Goal: Task Accomplishment & Management: Manage account settings

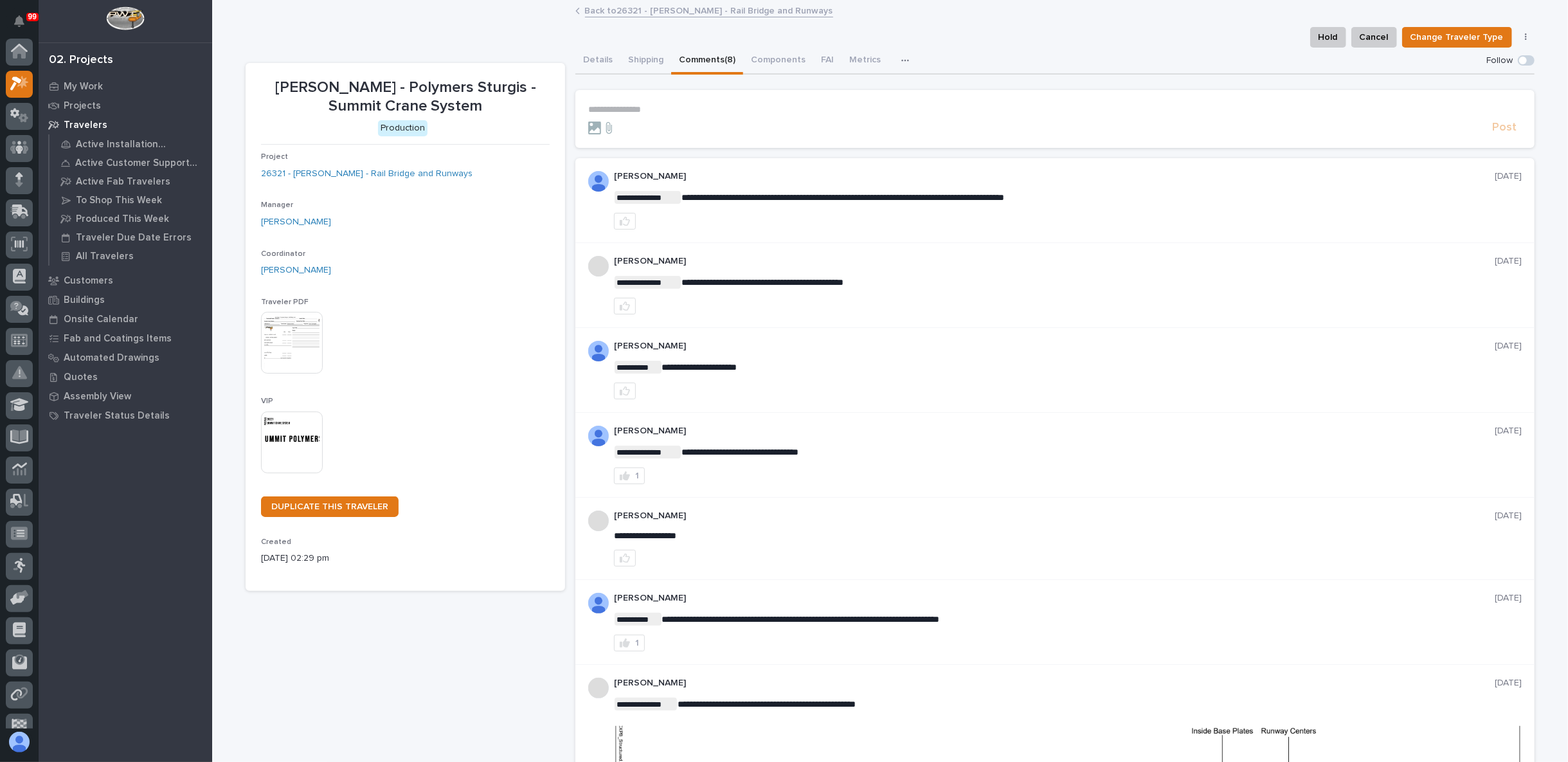
scroll to position [32, 0]
click at [21, 185] on icon at bounding box center [19, 180] width 18 height 15
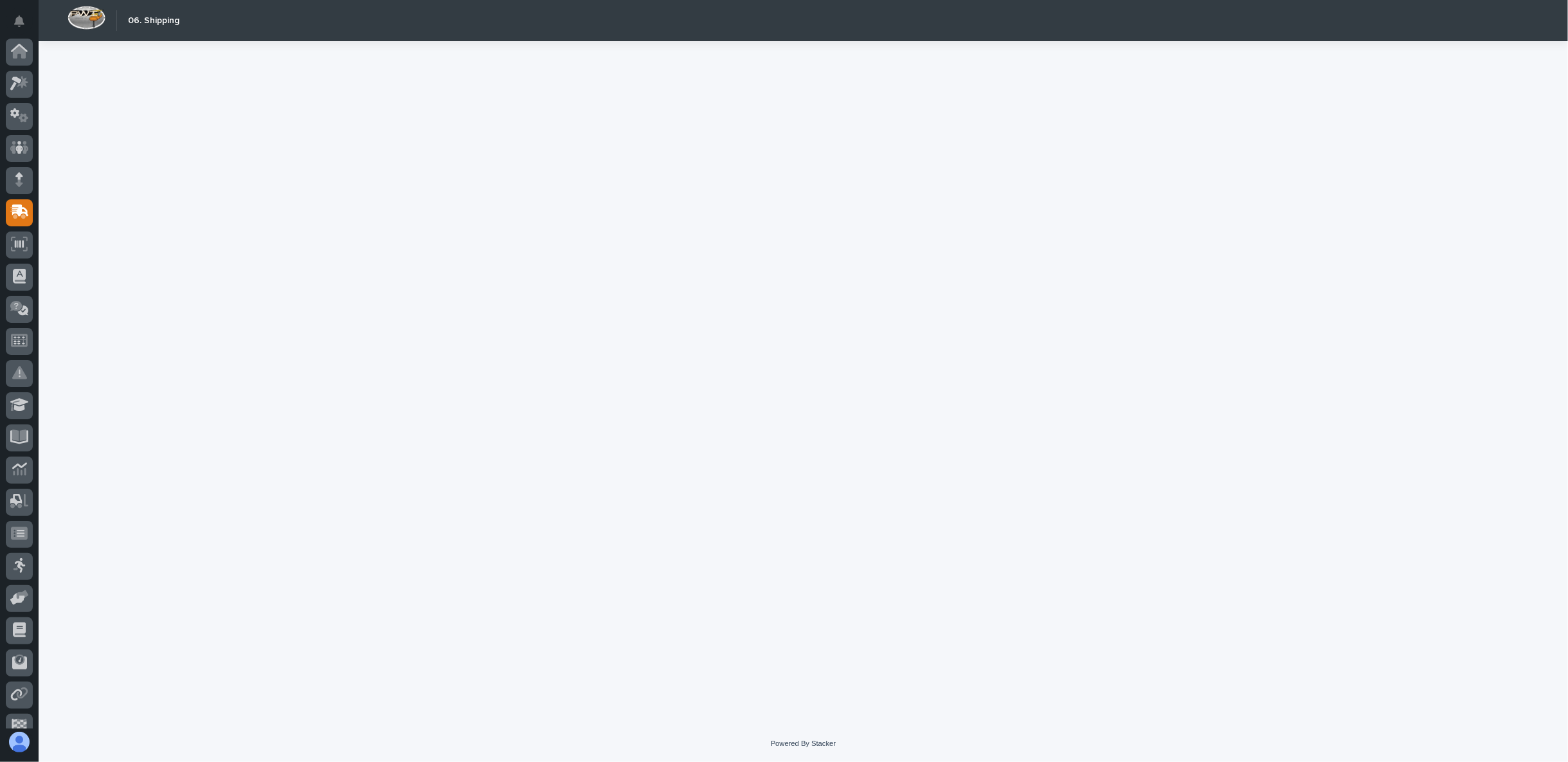
scroll to position [81, 0]
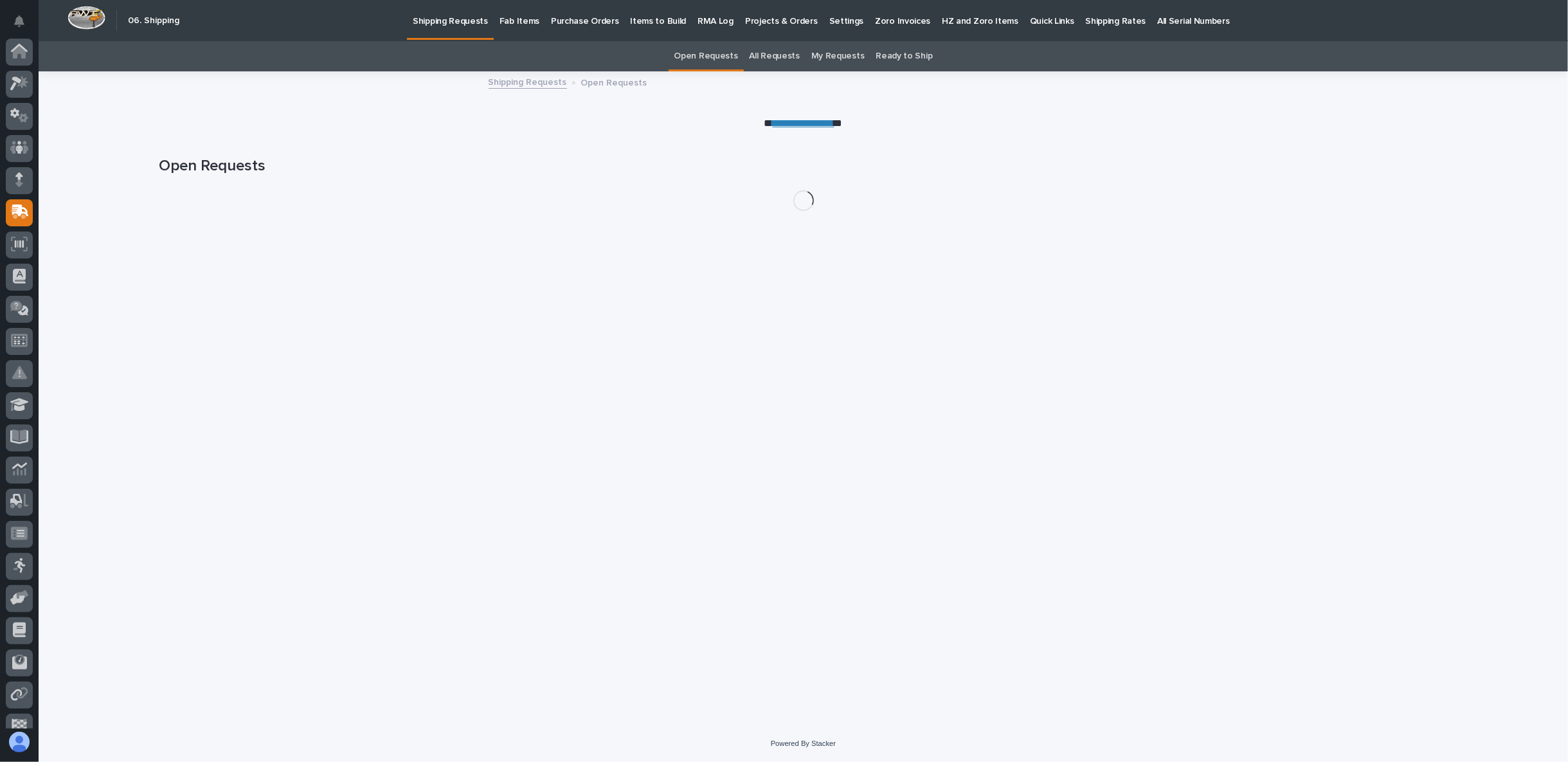
scroll to position [81, 0]
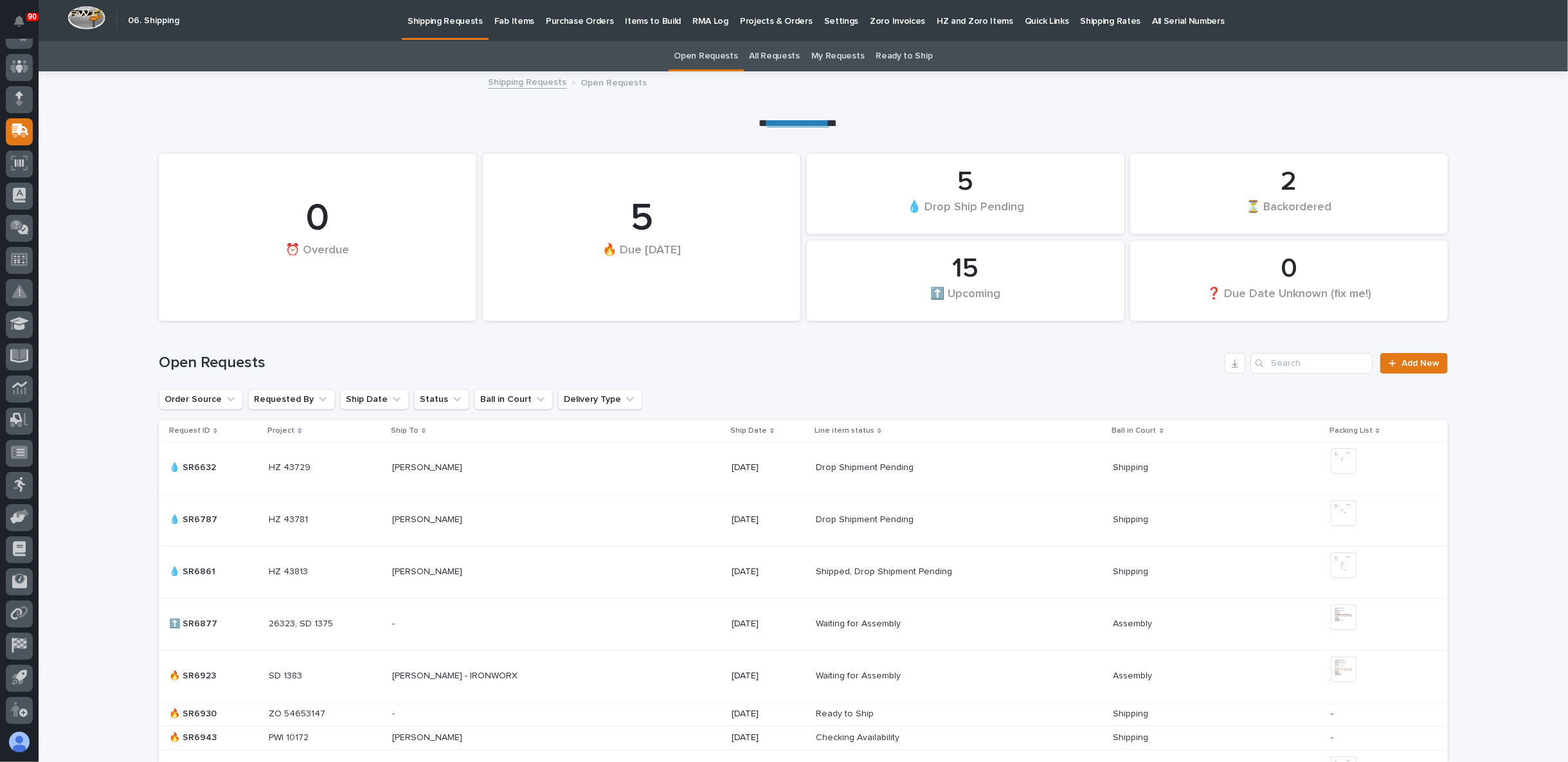
click at [1084, 19] on p "Shipping Rates" at bounding box center [1110, 13] width 60 height 27
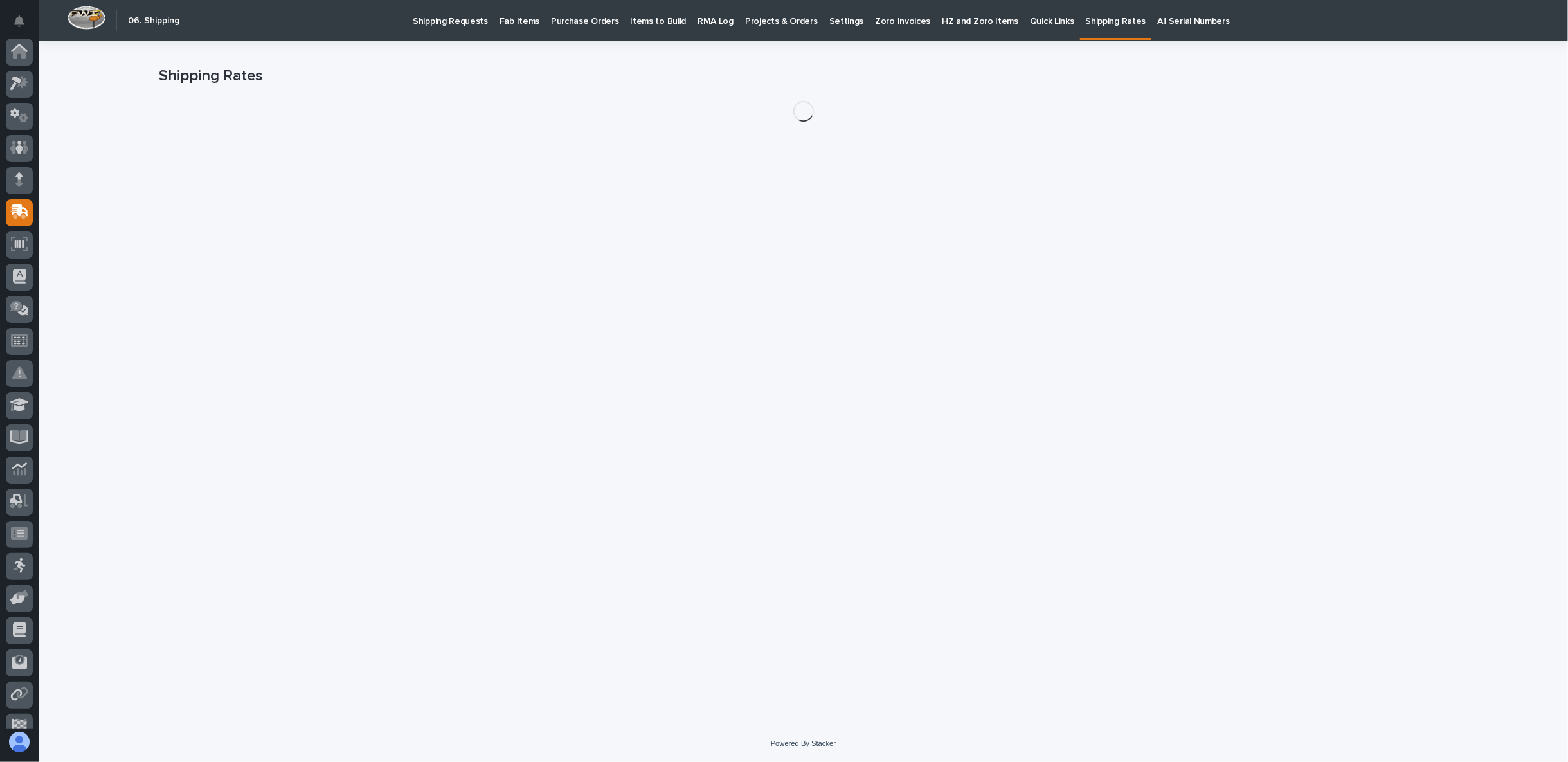
scroll to position [81, 0]
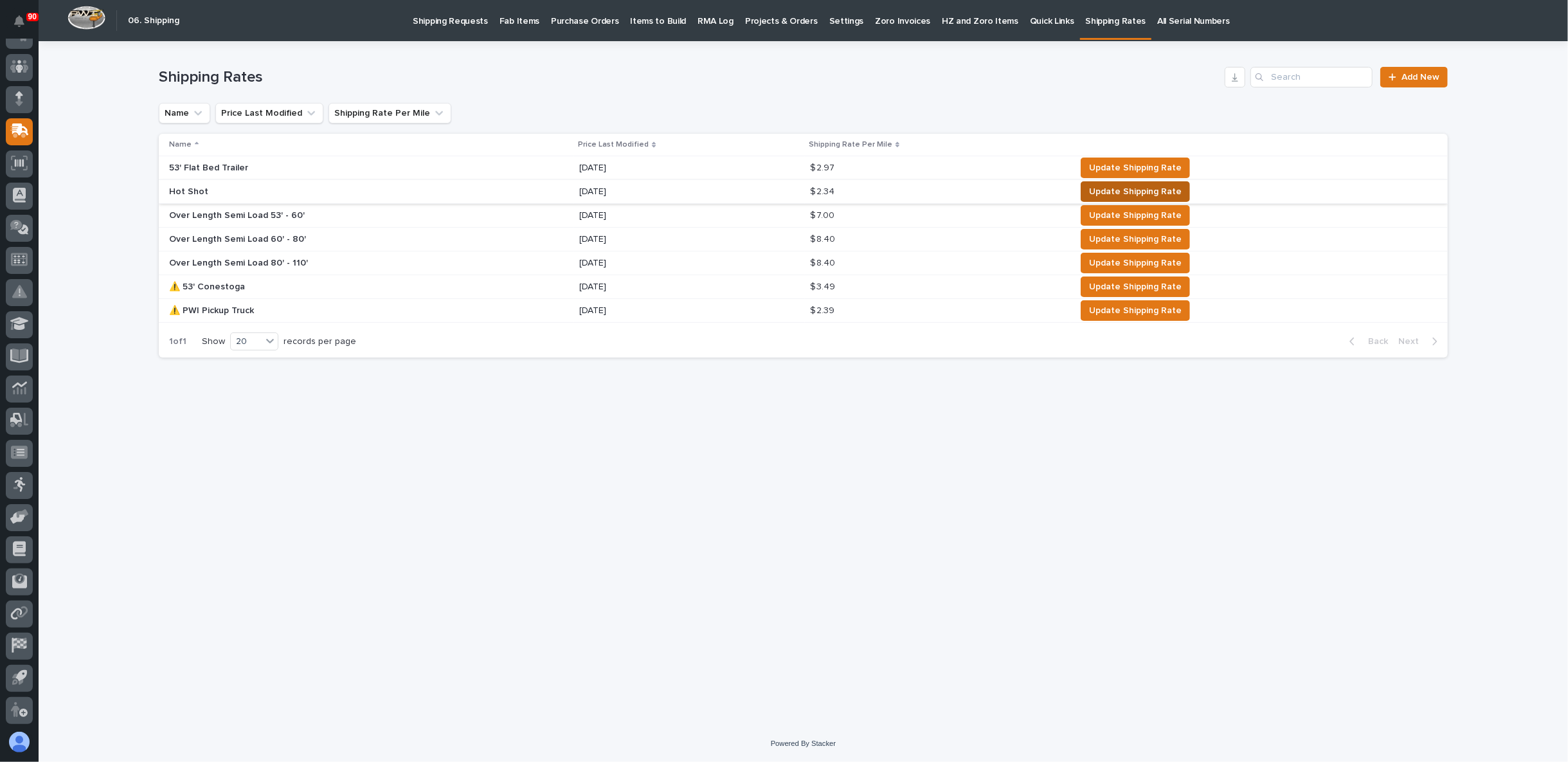
click at [1121, 189] on span "Update Shipping Rate" at bounding box center [1135, 191] width 93 height 15
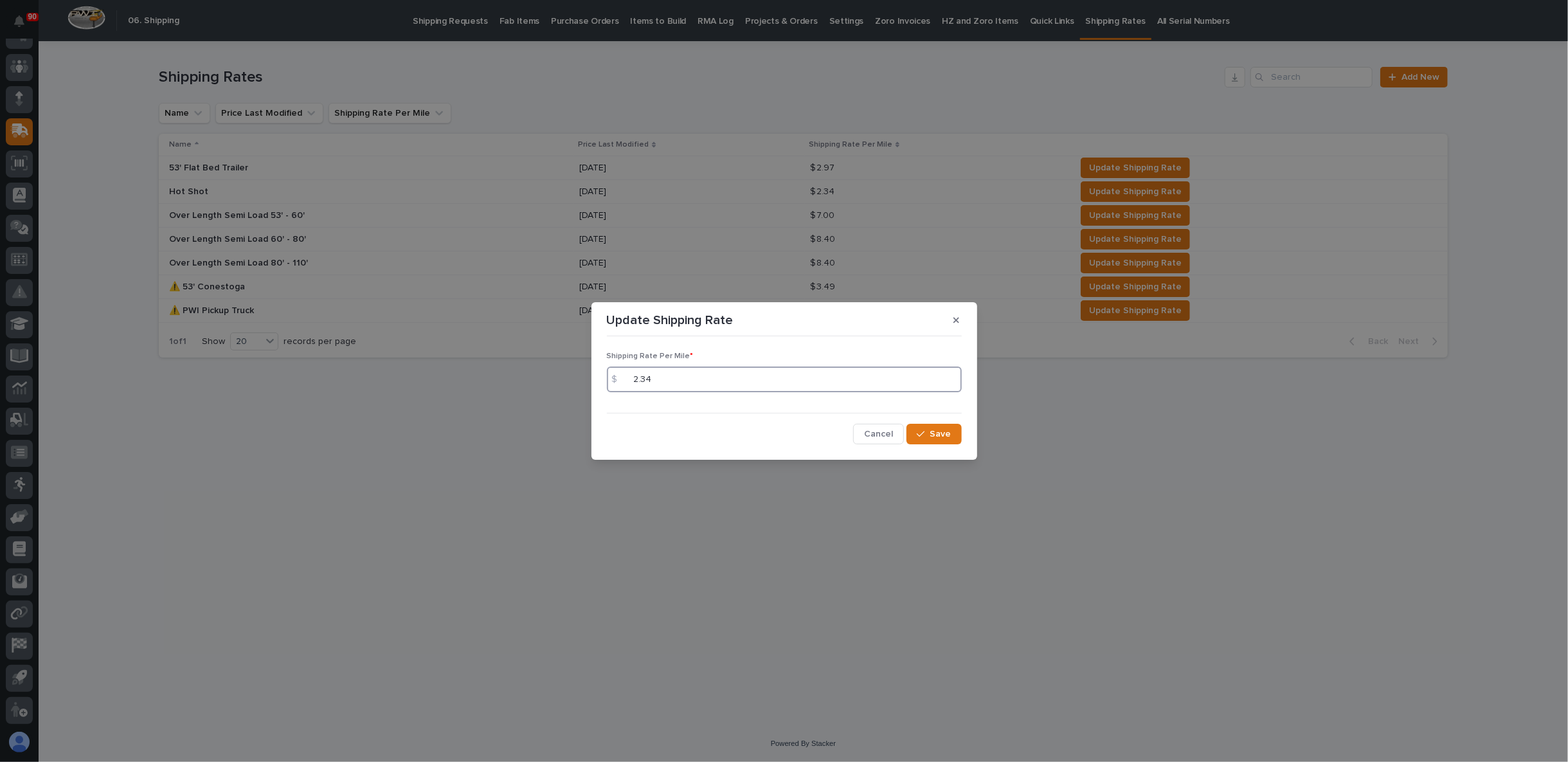
drag, startPoint x: 671, startPoint y: 376, endPoint x: 590, endPoint y: 389, distance: 82.0
click at [590, 389] on div "Update Shipping Rate Shipping Rate Per Mile * $ 2.34 Cancel Save" at bounding box center [784, 381] width 1568 height 762
type input "2.31"
click at [925, 443] on button "Save" at bounding box center [933, 434] width 54 height 21
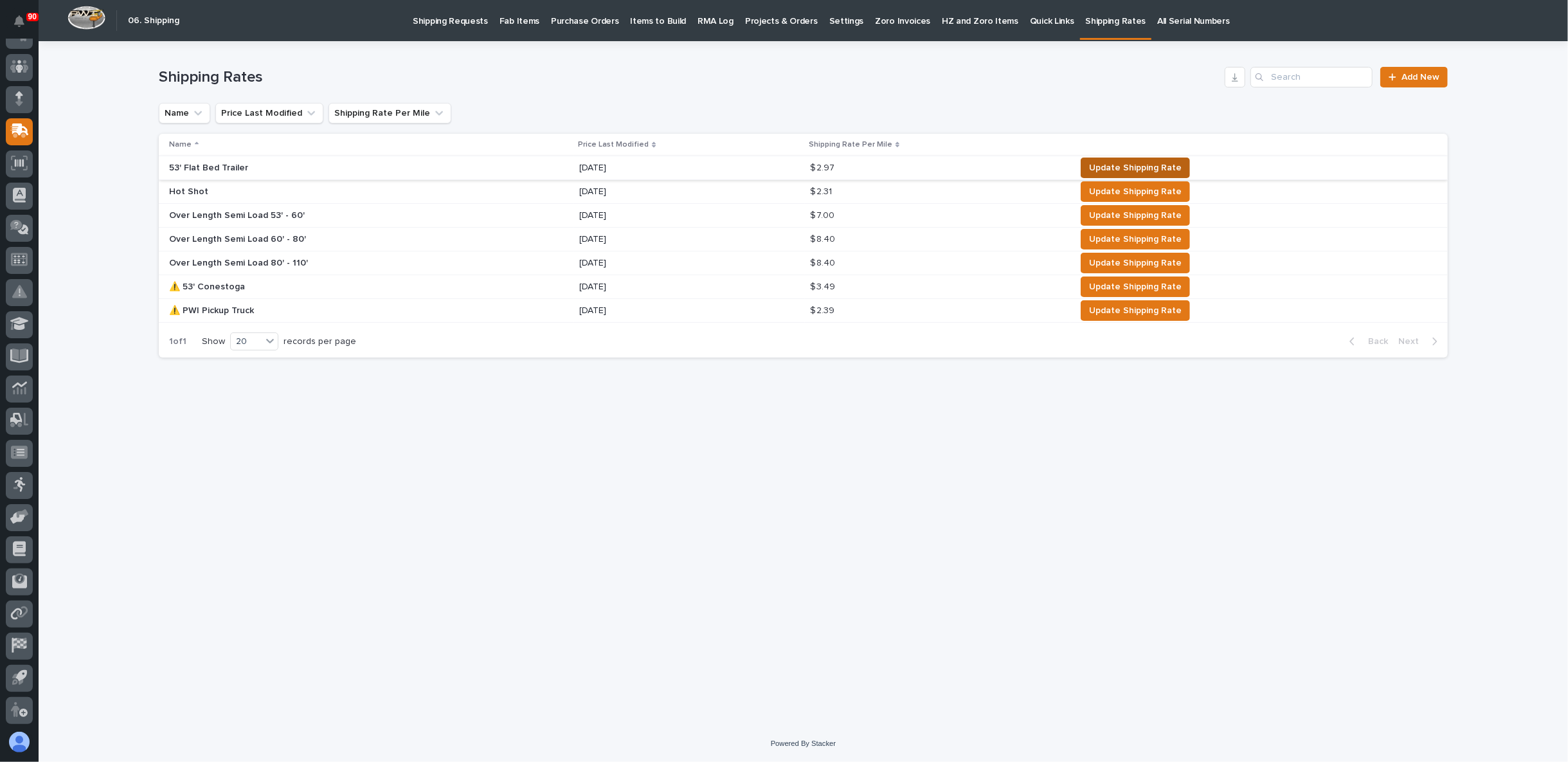
click at [1120, 168] on span "Update Shipping Rate" at bounding box center [1135, 168] width 93 height 15
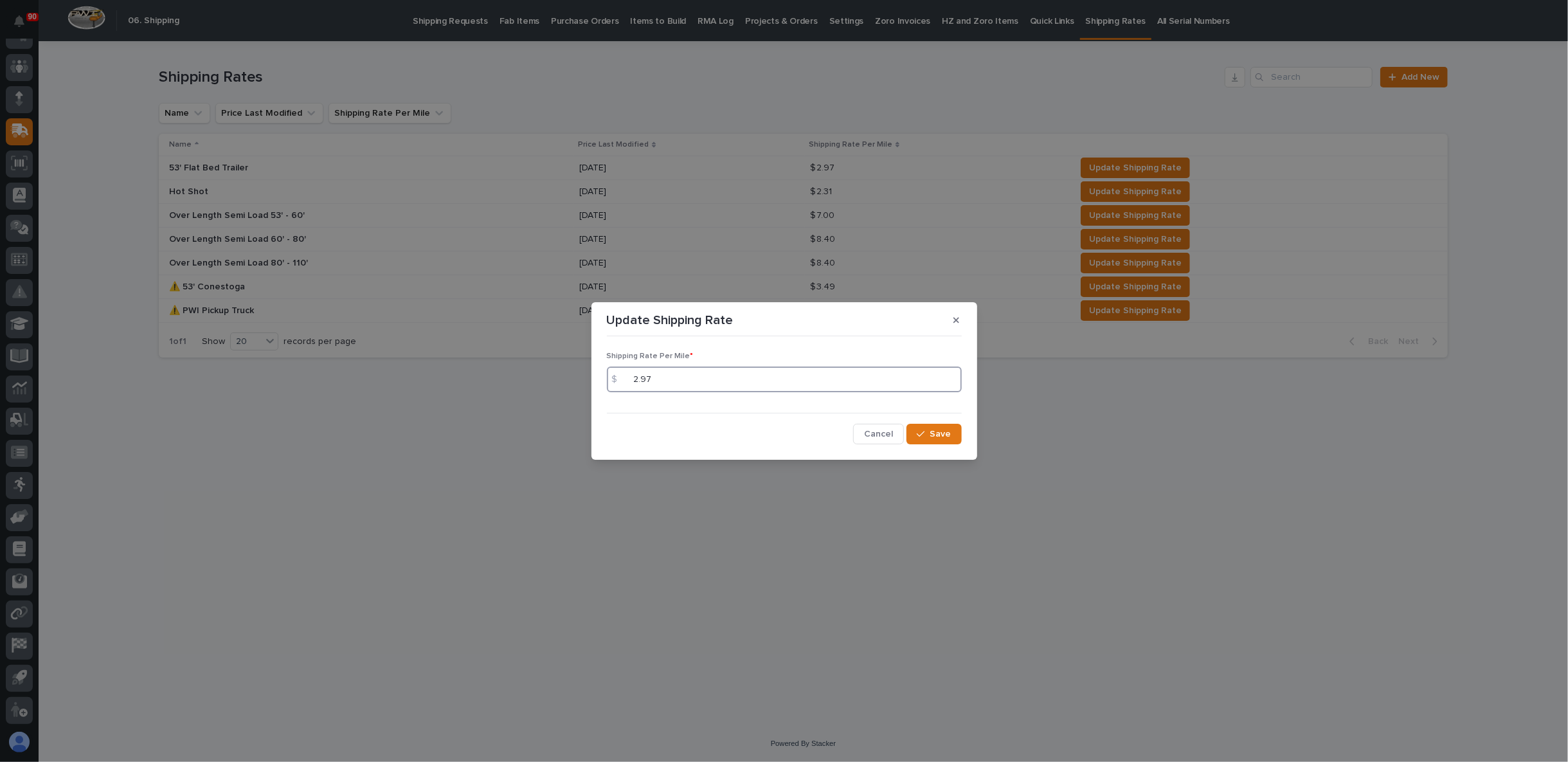
drag, startPoint x: 662, startPoint y: 383, endPoint x: 599, endPoint y: 401, distance: 65.5
click at [600, 401] on section "Update Shipping Rate Shipping Rate Per Mile * $ 2.97 Cancel Save" at bounding box center [784, 381] width 386 height 157
type input "2"
click at [631, 381] on div "$" at bounding box center [619, 379] width 26 height 26
drag, startPoint x: 630, startPoint y: 381, endPoint x: 638, endPoint y: 374, distance: 10.6
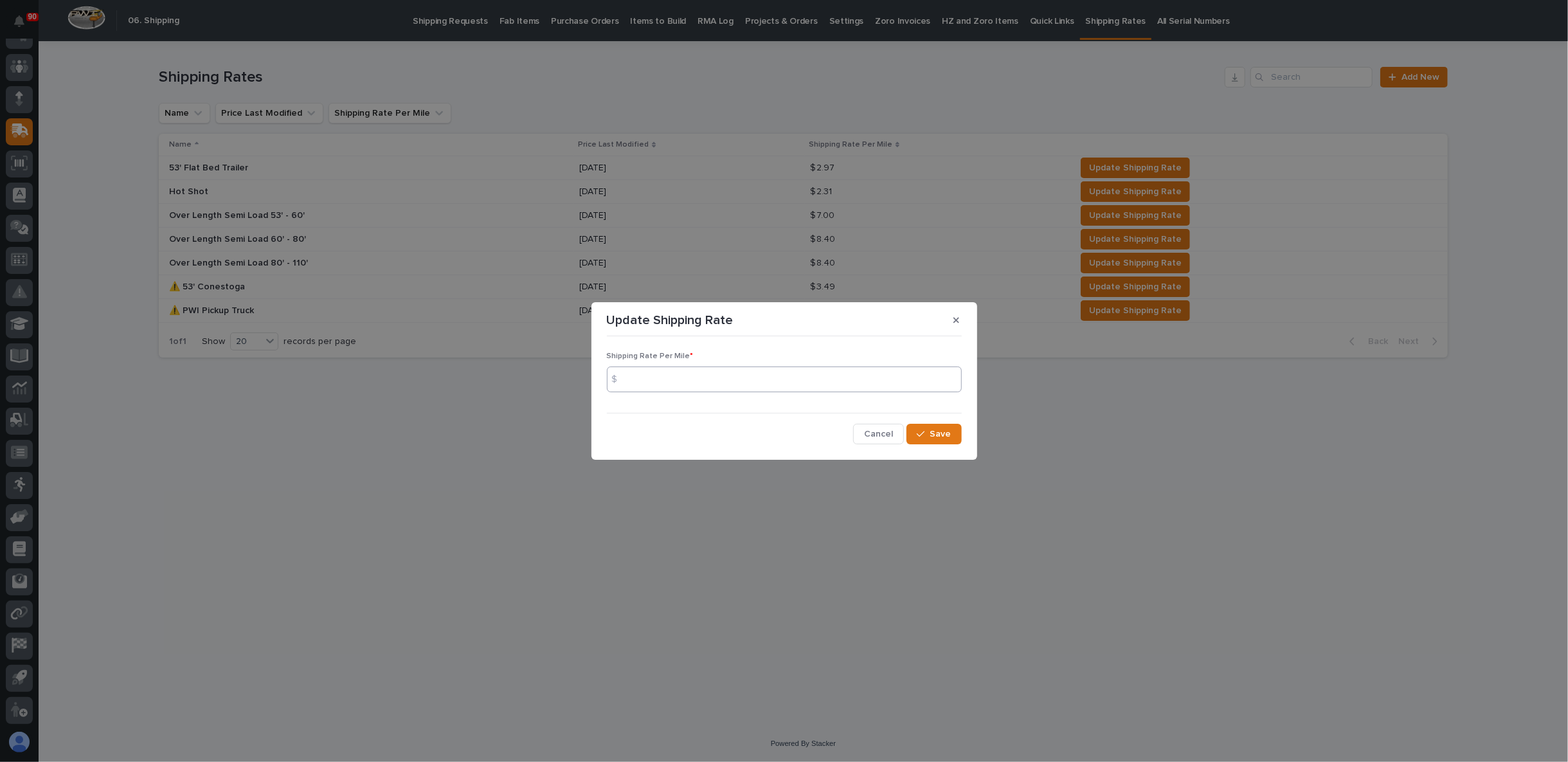
click at [634, 377] on div "$" at bounding box center [784, 379] width 355 height 26
click at [646, 374] on input at bounding box center [784, 379] width 355 height 26
type input "2.91"
drag, startPoint x: 933, startPoint y: 431, endPoint x: 941, endPoint y: 431, distance: 8.0
click at [933, 431] on span "Save" at bounding box center [941, 434] width 21 height 12
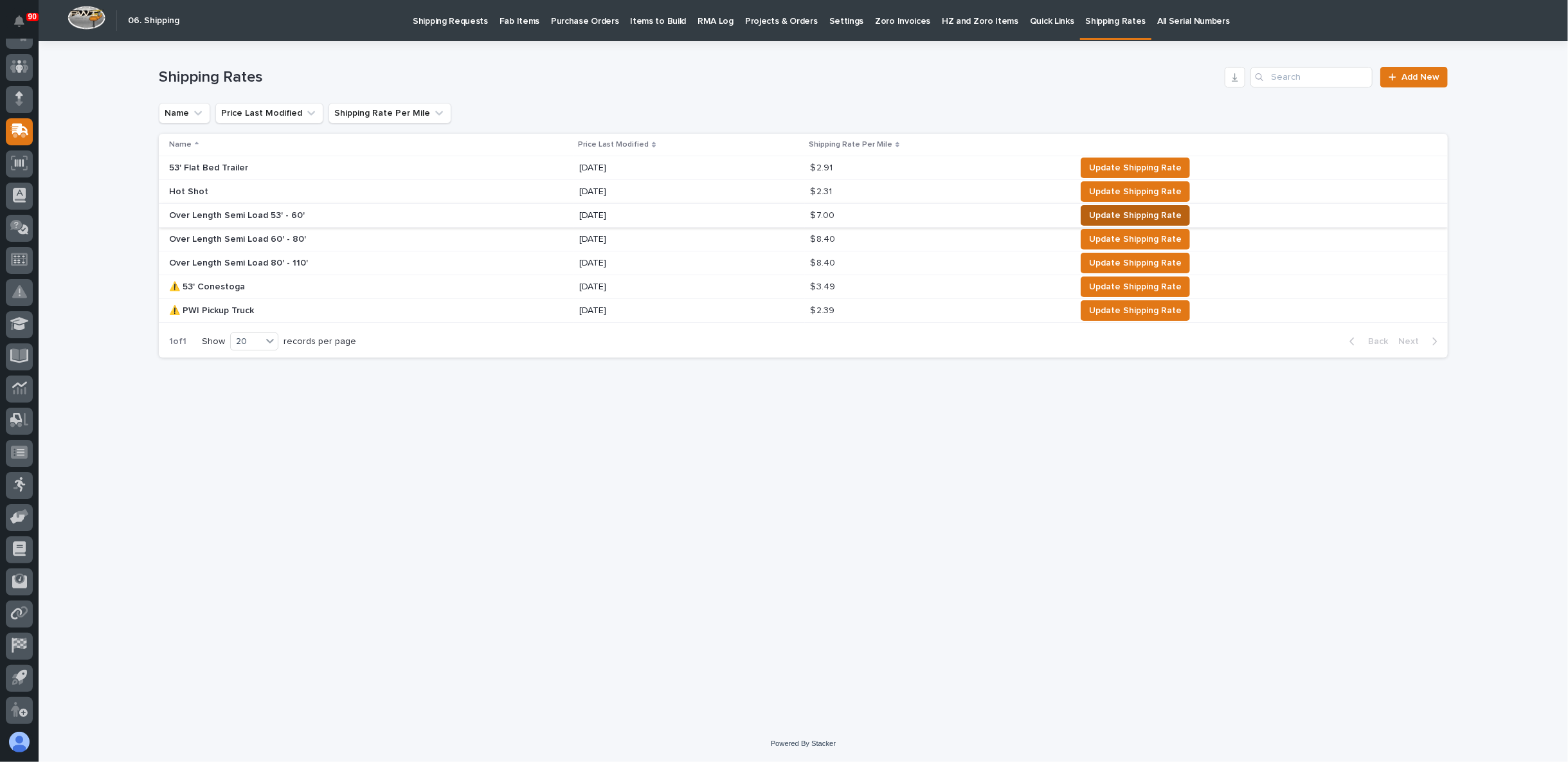
click at [1105, 213] on span "Update Shipping Rate" at bounding box center [1135, 215] width 93 height 15
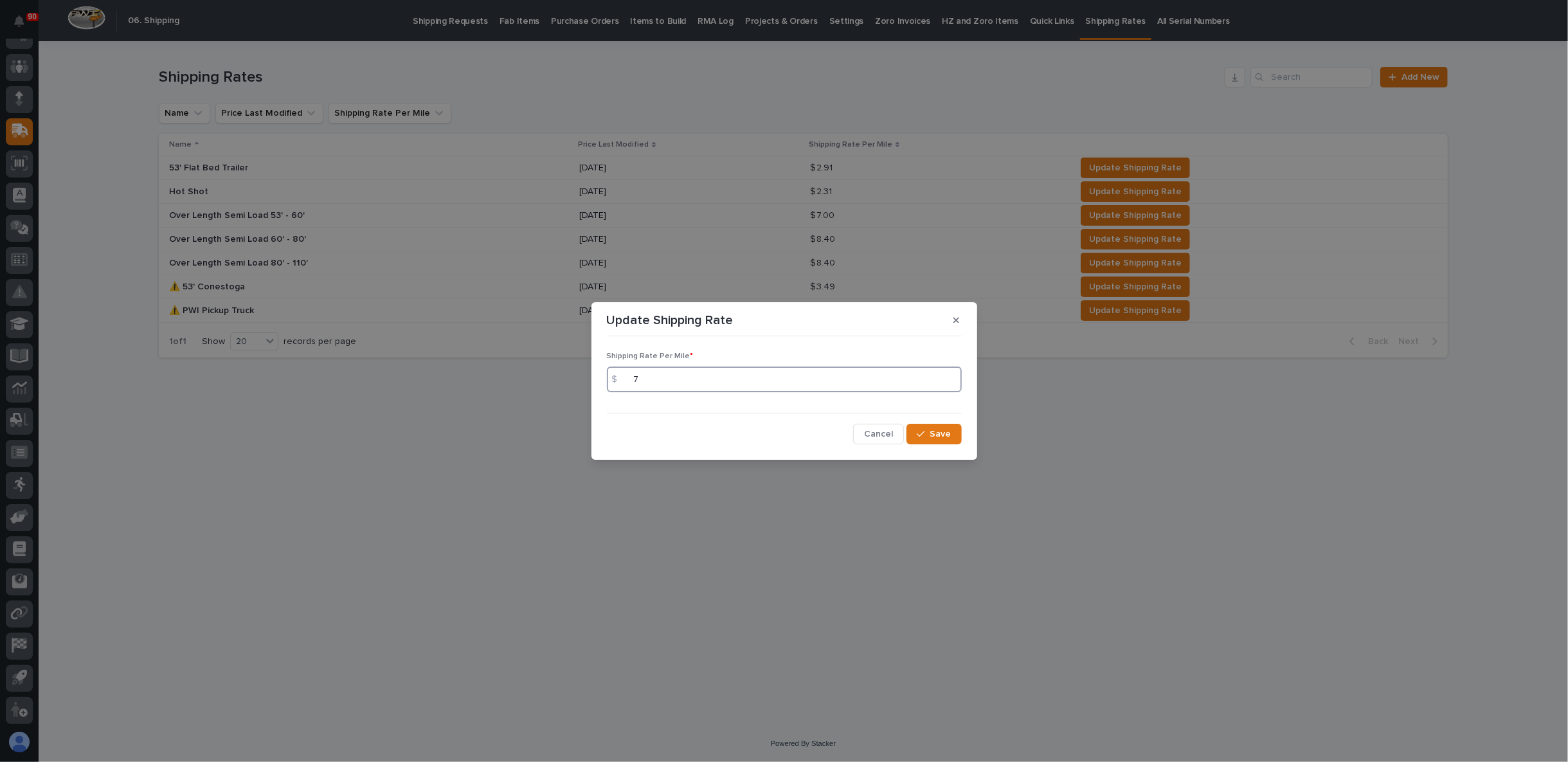
drag, startPoint x: 643, startPoint y: 380, endPoint x: 662, endPoint y: 388, distance: 20.6
click at [643, 381] on input "7" at bounding box center [784, 379] width 355 height 26
type input "7.01"
click at [936, 430] on span "Save" at bounding box center [941, 434] width 21 height 12
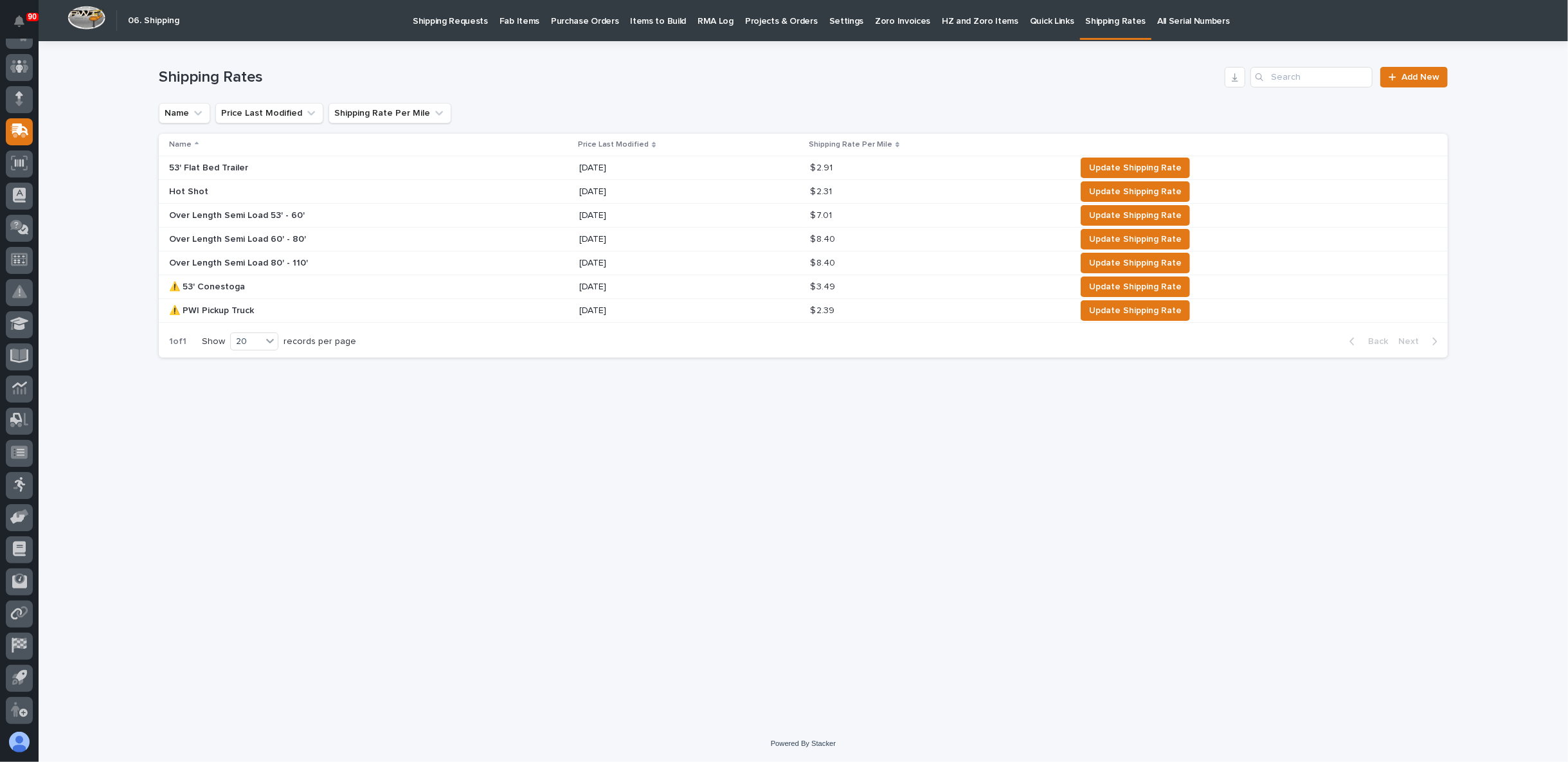
click at [840, 238] on p at bounding box center [866, 240] width 112 height 11
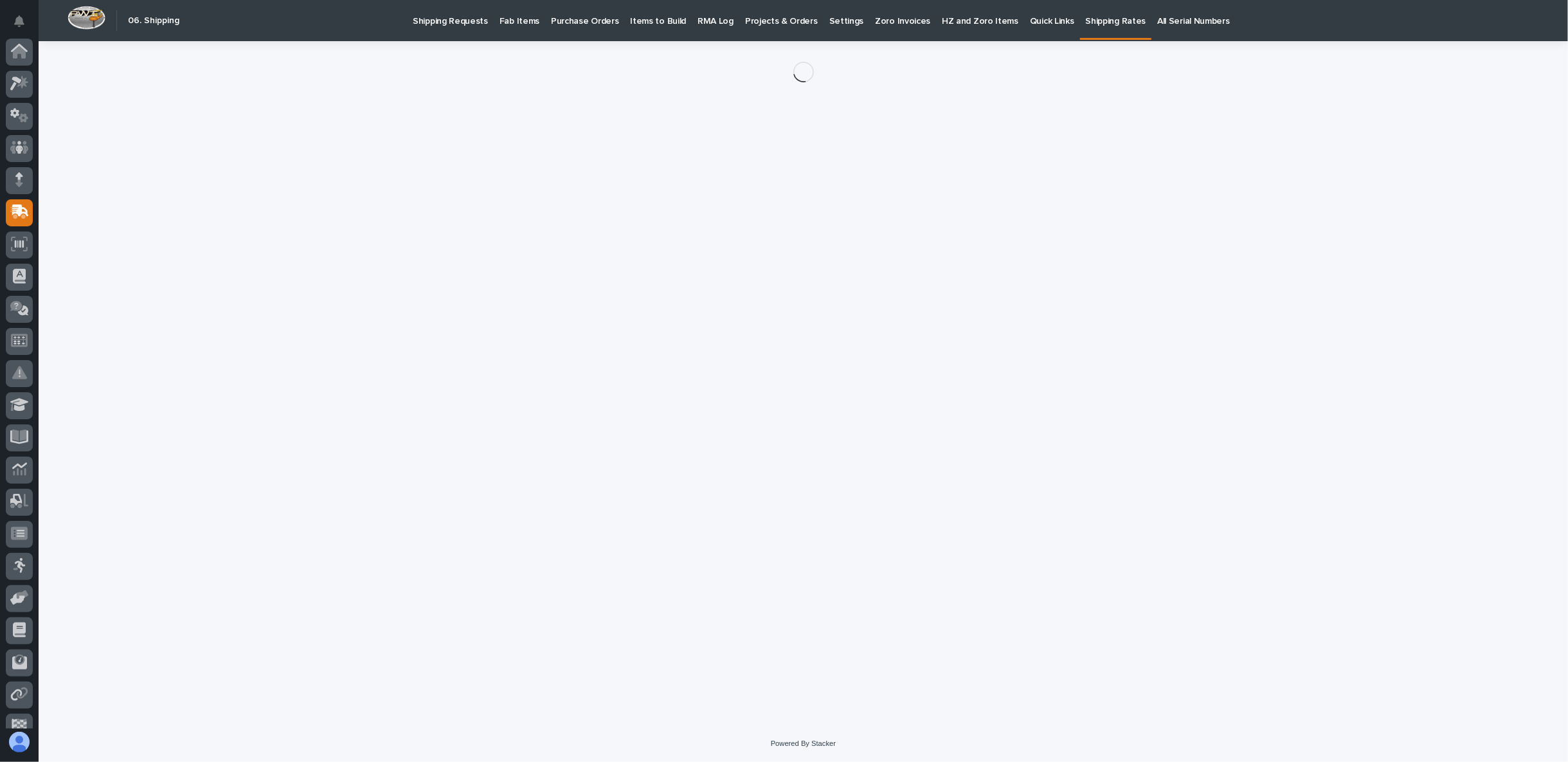
scroll to position [81, 0]
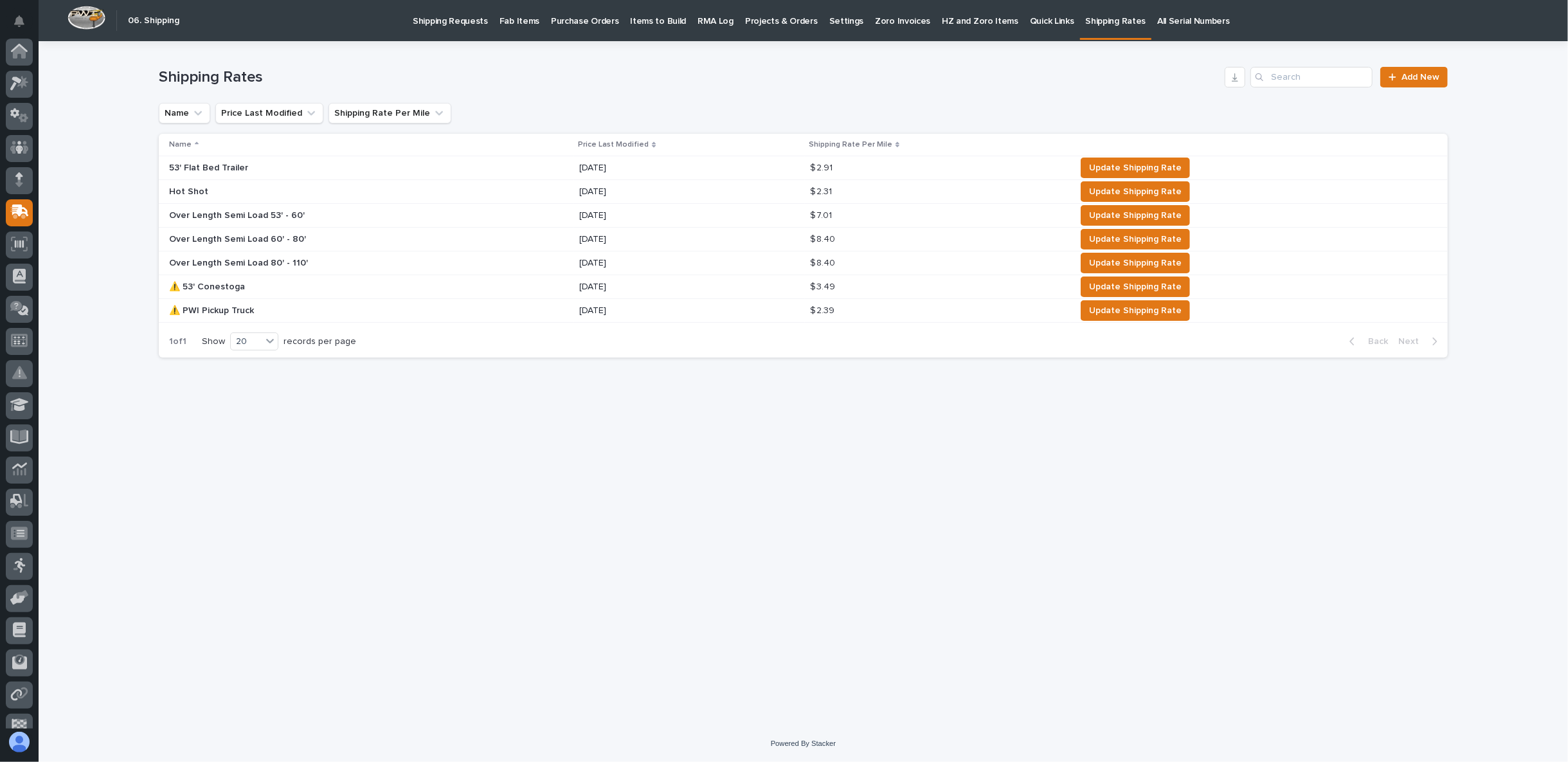
scroll to position [81, 0]
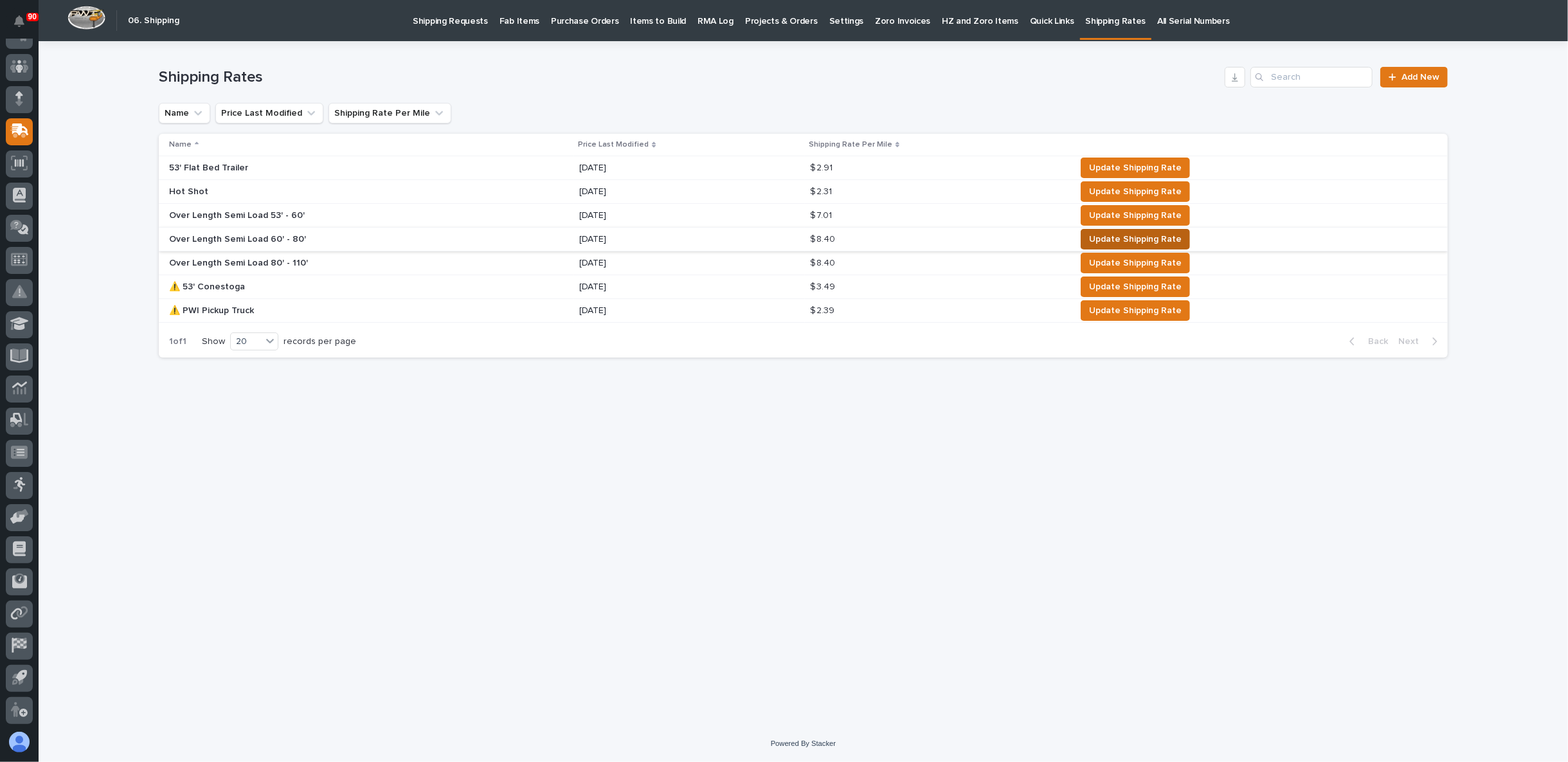
click at [1106, 238] on span "Update Shipping Rate" at bounding box center [1135, 239] width 93 height 15
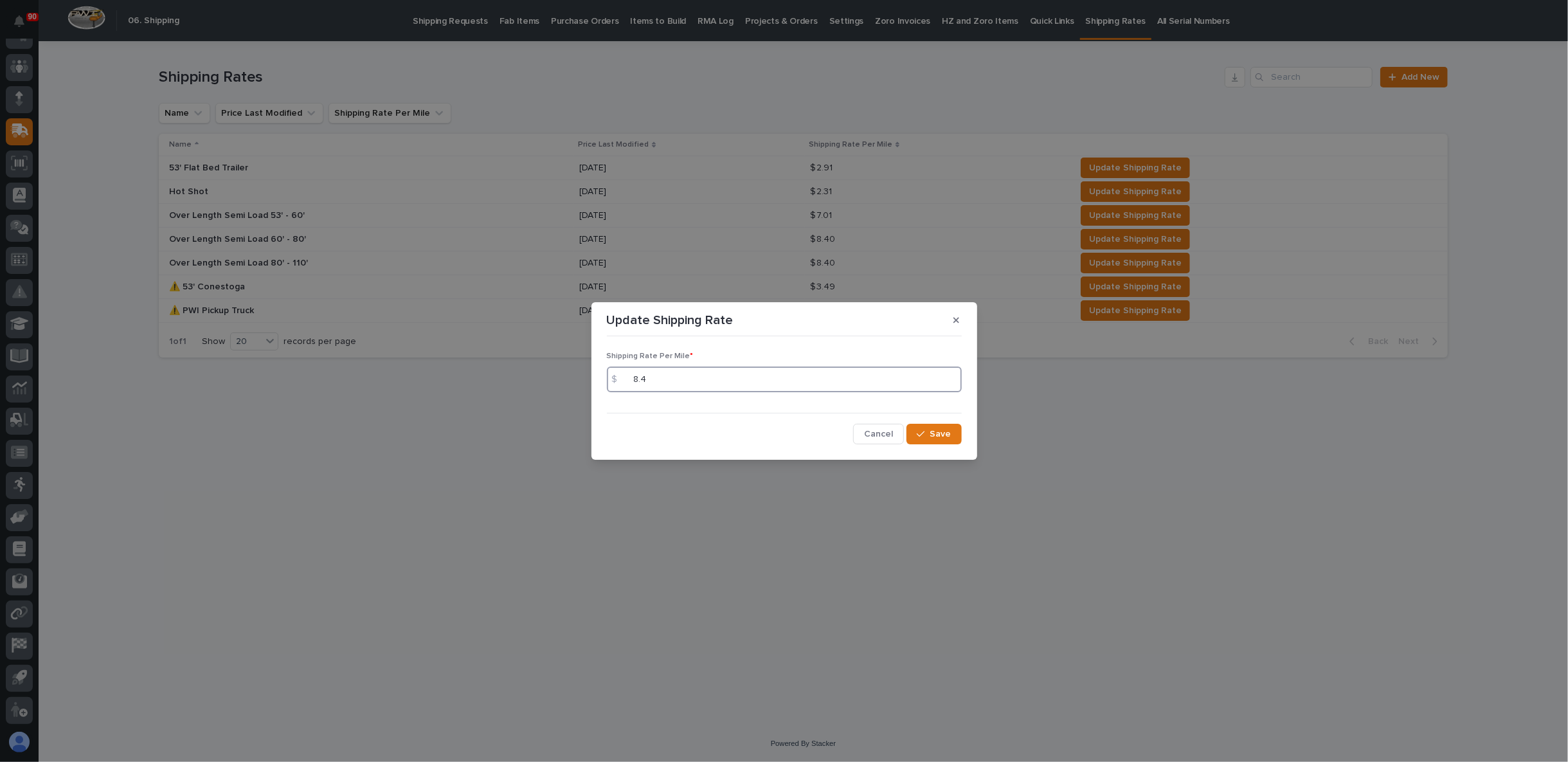
click at [652, 378] on input "8.4" at bounding box center [784, 379] width 355 height 26
type input "8.41"
click at [934, 432] on span "Save" at bounding box center [941, 434] width 21 height 12
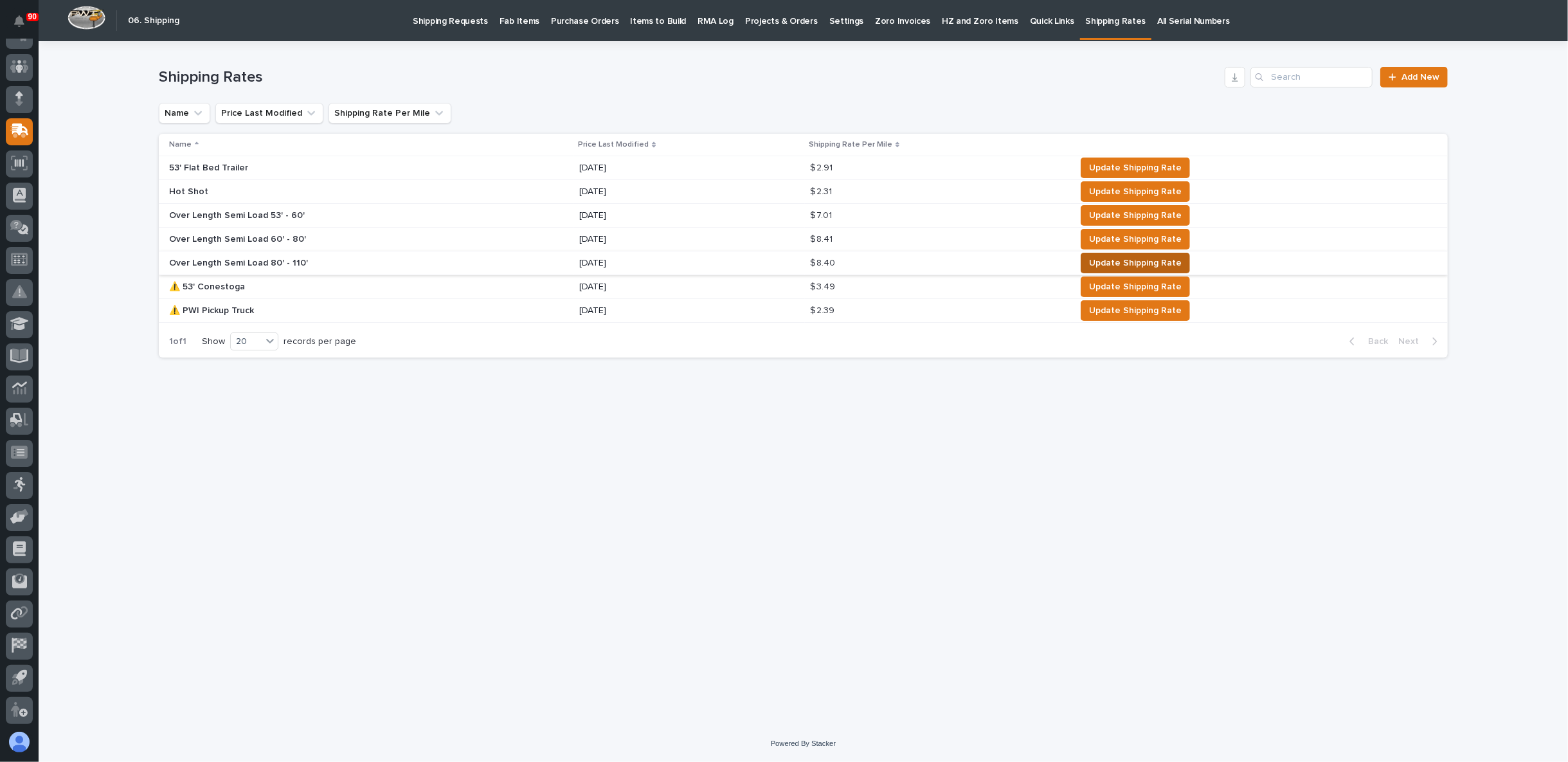
click at [1129, 264] on span "Update Shipping Rate" at bounding box center [1135, 263] width 93 height 15
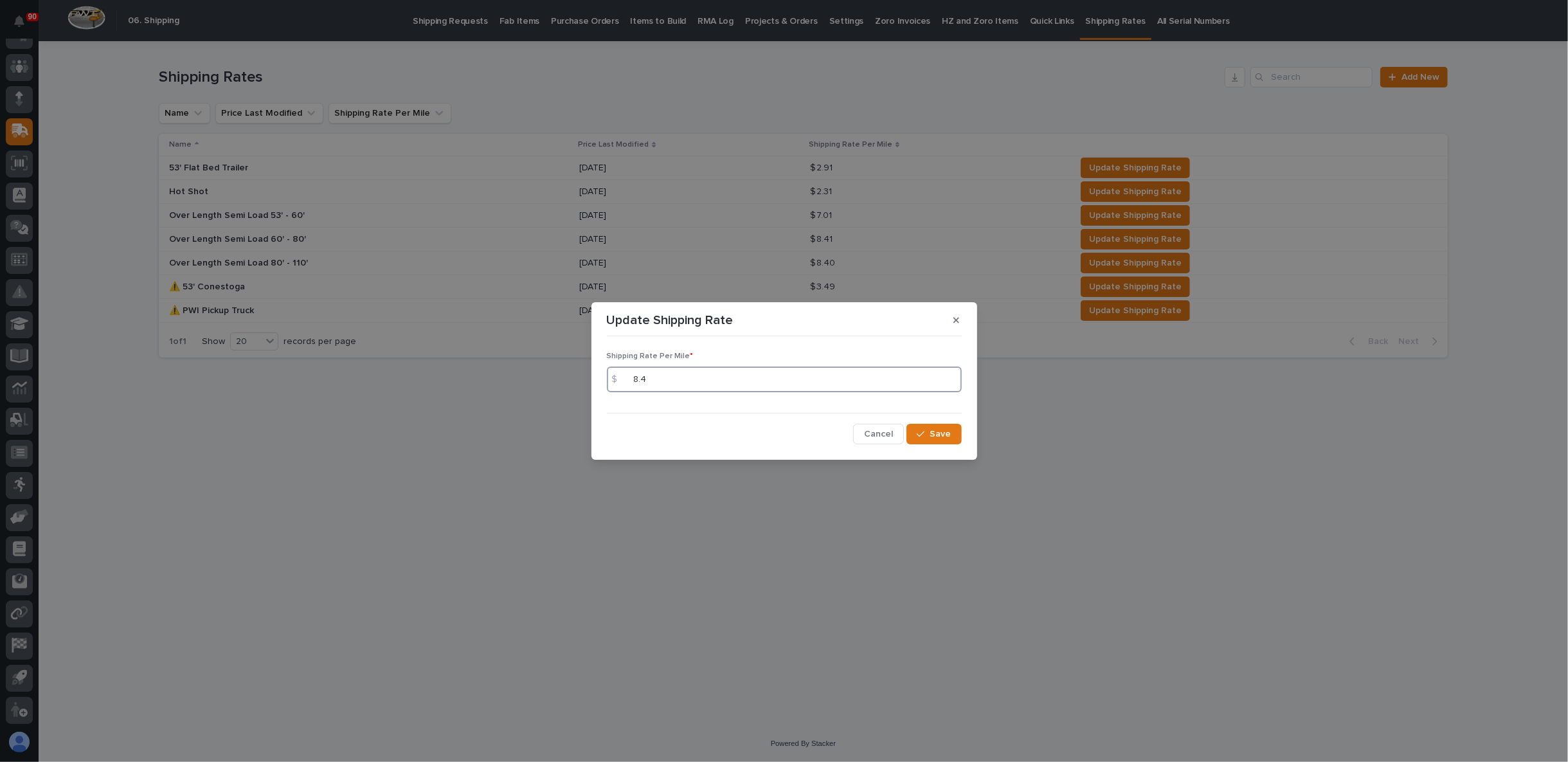
click at [660, 381] on input "8.4" at bounding box center [784, 379] width 355 height 26
type input "8.41"
click at [958, 436] on button "Save" at bounding box center [933, 434] width 54 height 21
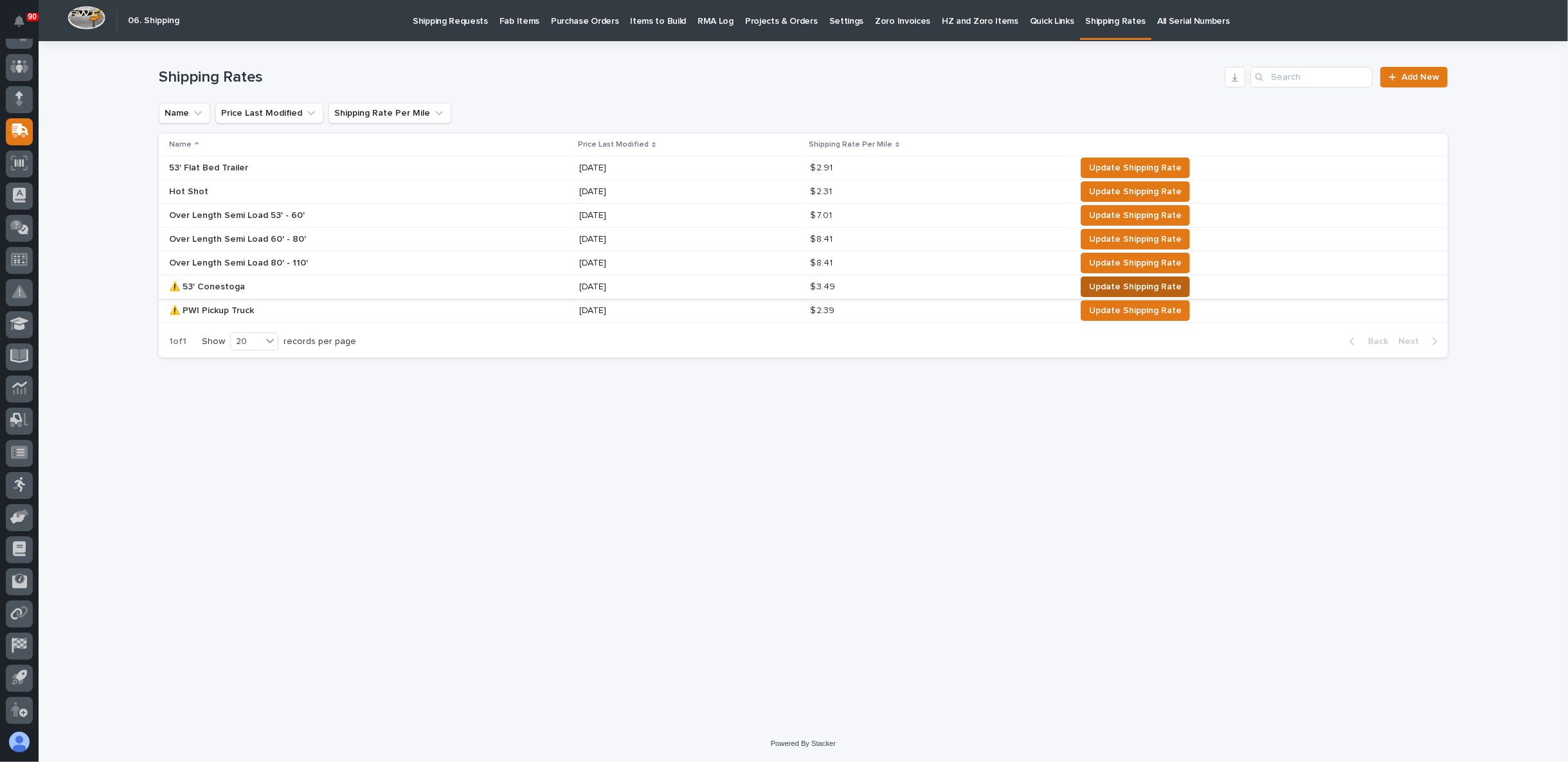
click at [1096, 285] on span "Update Shipping Rate" at bounding box center [1135, 287] width 93 height 15
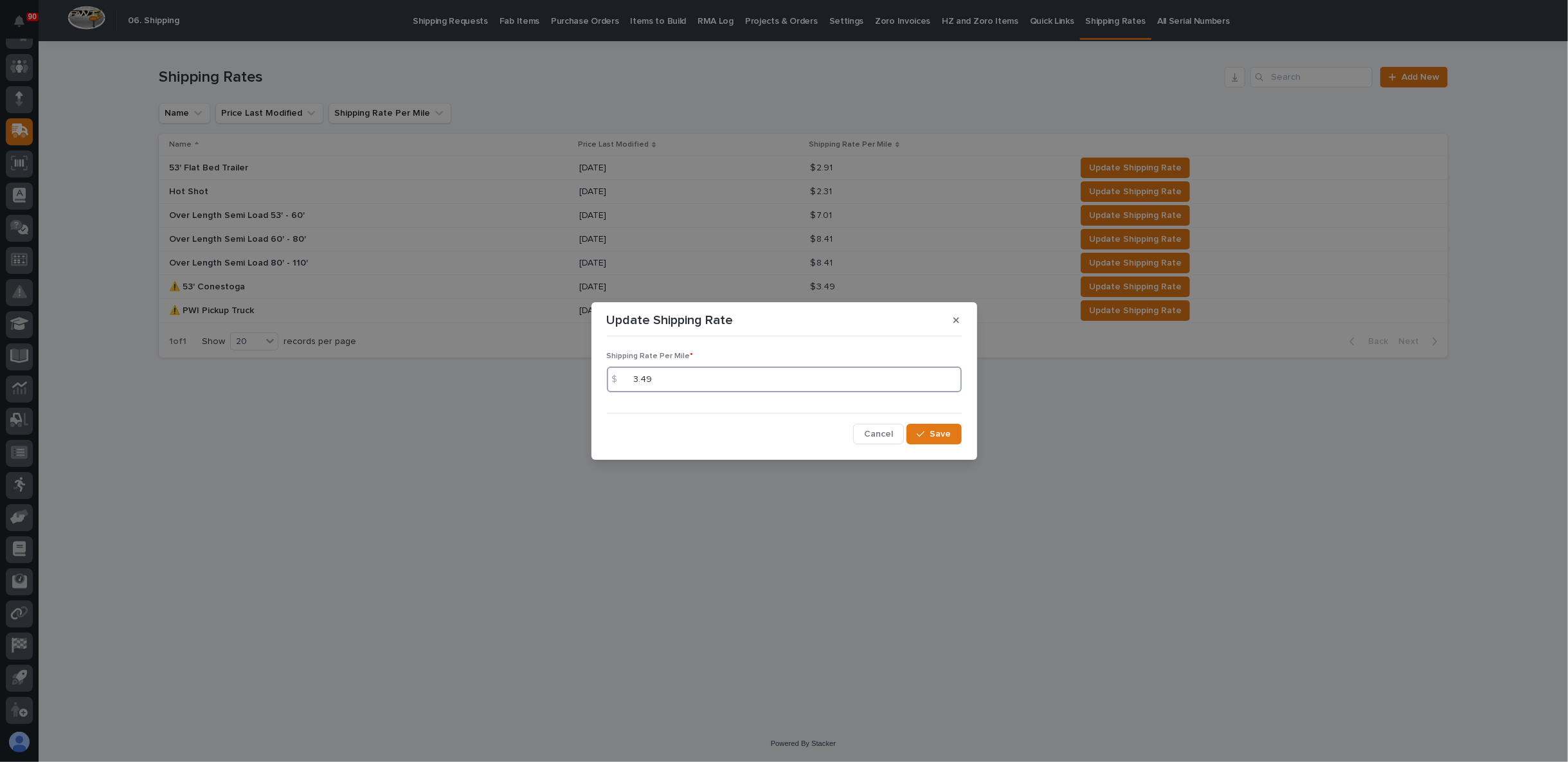
click at [657, 380] on input "3.49" at bounding box center [784, 379] width 355 height 26
type input "3.48"
click at [936, 431] on span "Save" at bounding box center [941, 434] width 21 height 12
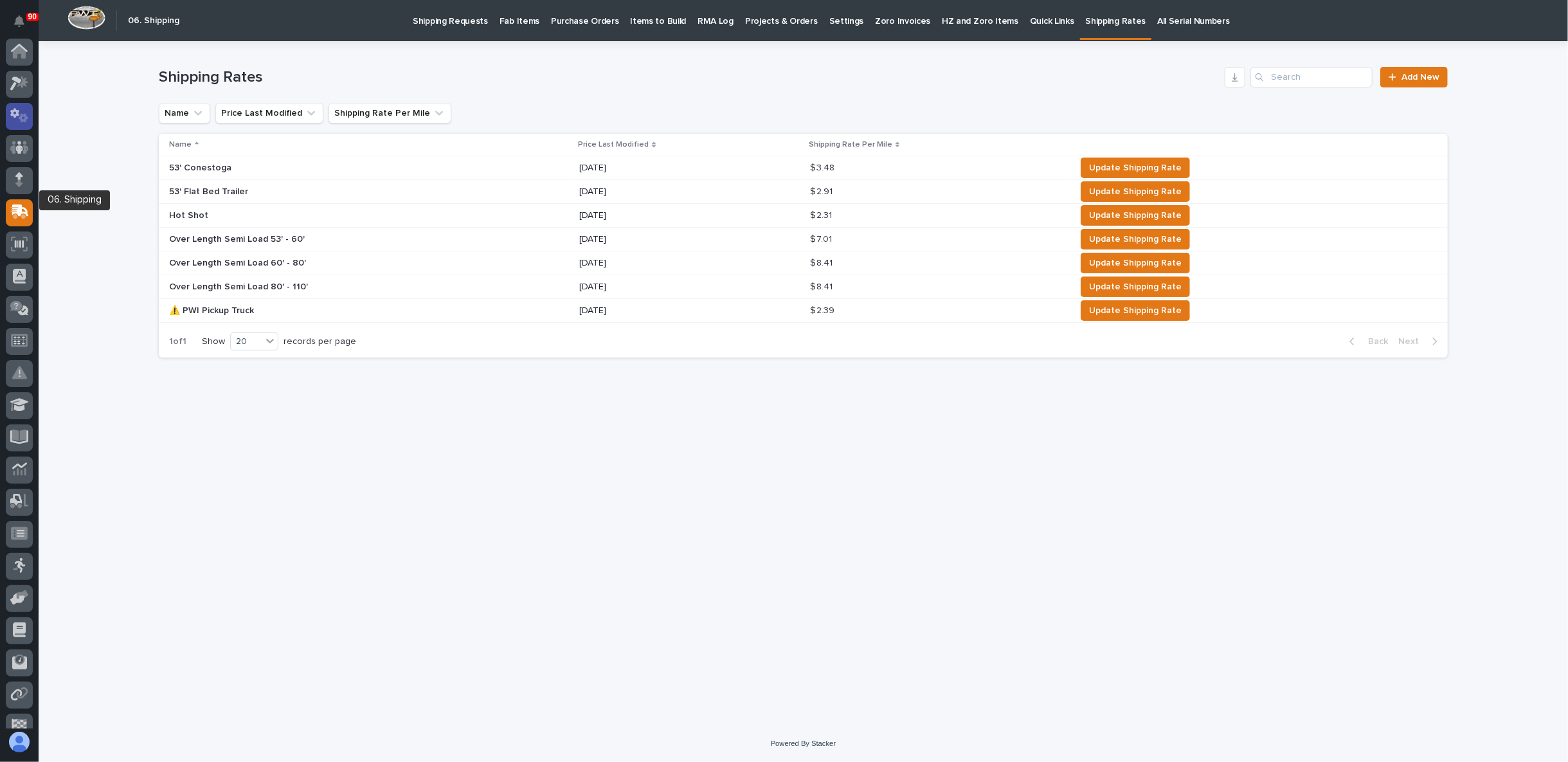
scroll to position [0, 0]
click at [19, 48] on icon at bounding box center [20, 53] width 13 height 13
